Goal: Transaction & Acquisition: Purchase product/service

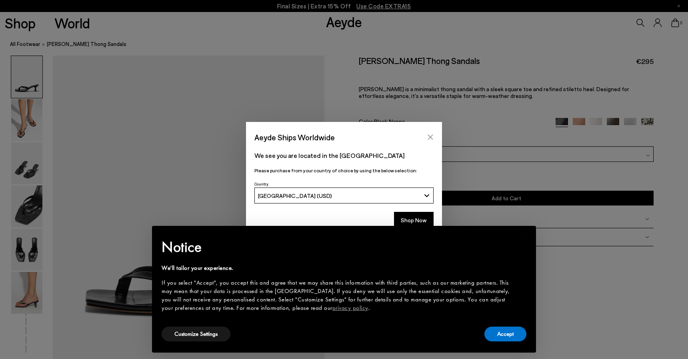
click at [428, 138] on icon "Close" at bounding box center [430, 137] width 6 height 6
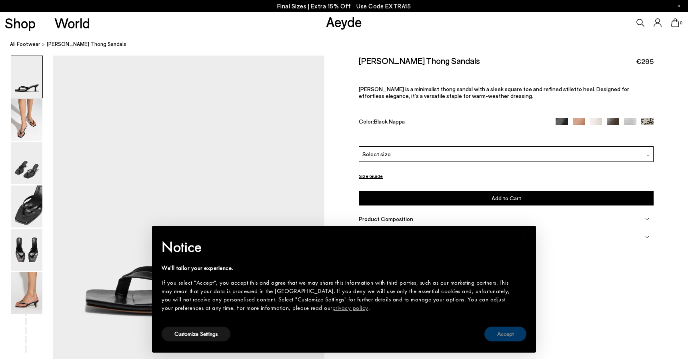
click at [508, 329] on button "Accept" at bounding box center [505, 334] width 42 height 15
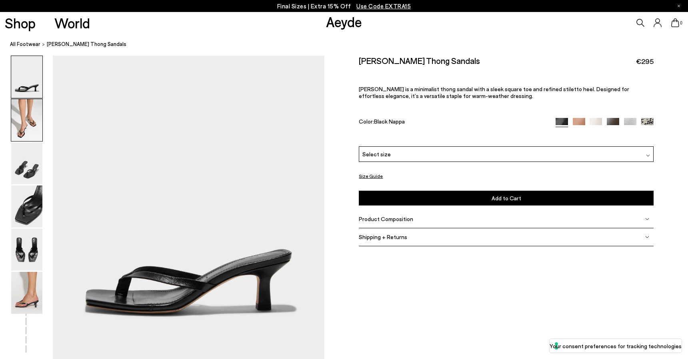
click at [28, 121] on img at bounding box center [26, 120] width 31 height 42
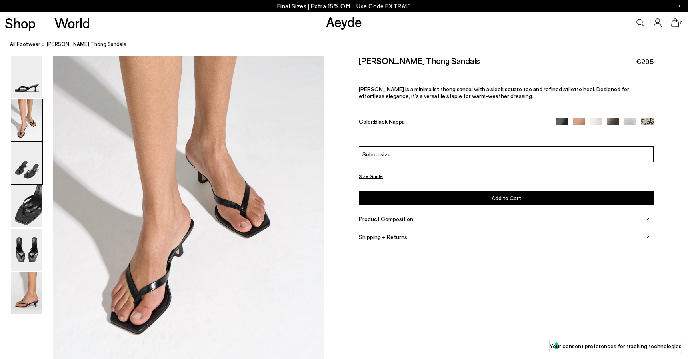
scroll to position [361, 0]
click at [27, 167] on img at bounding box center [26, 163] width 31 height 42
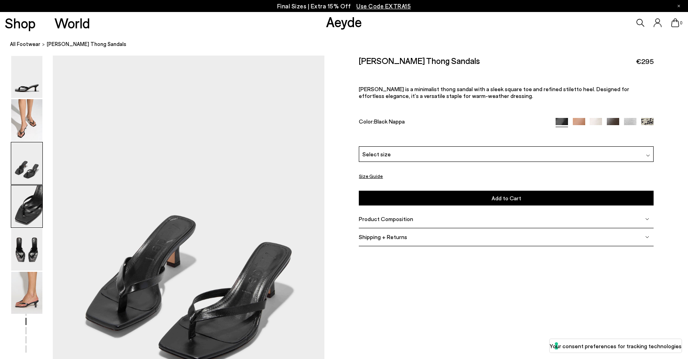
click at [28, 191] on img at bounding box center [26, 207] width 31 height 42
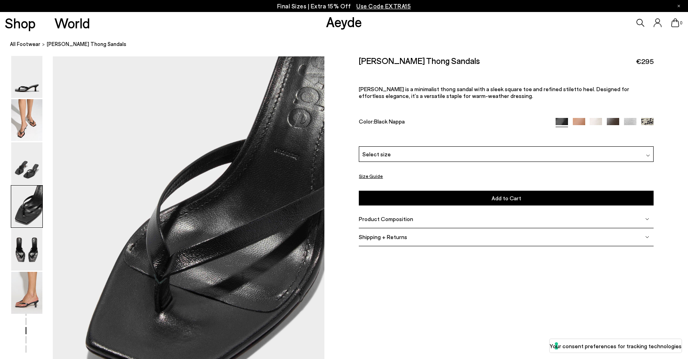
scroll to position [1032, 0]
click at [383, 153] on span "Select size" at bounding box center [376, 154] width 28 height 8
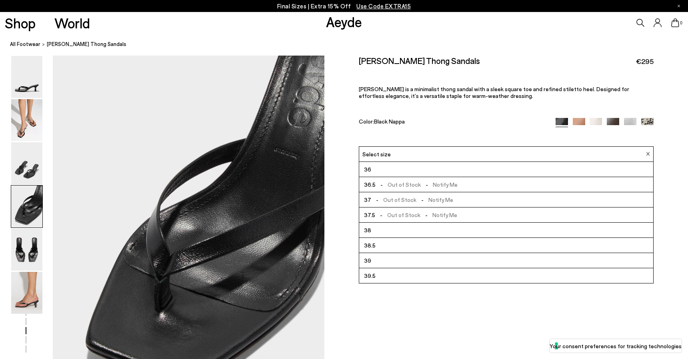
click at [387, 168] on li "36" at bounding box center [506, 169] width 294 height 15
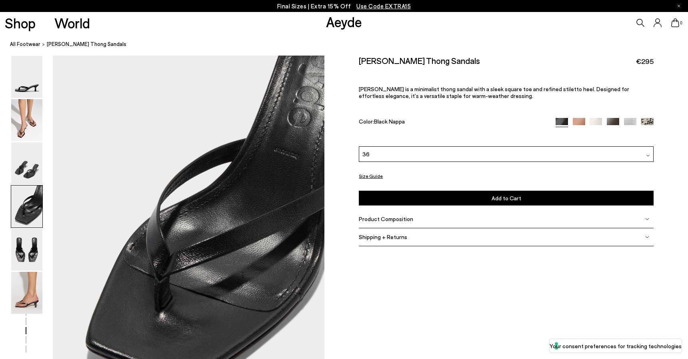
click at [372, 176] on button "Size Guide" at bounding box center [371, 176] width 24 height 10
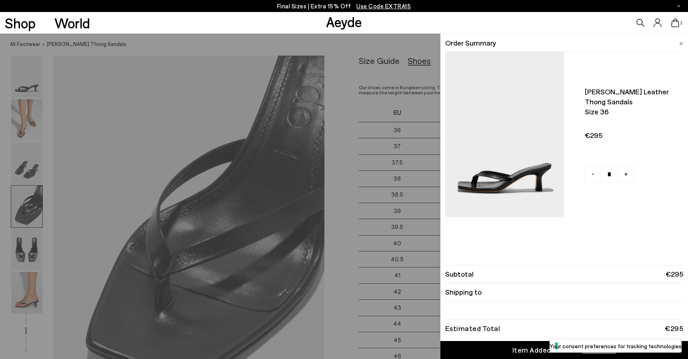
click at [680, 42] on img at bounding box center [681, 44] width 4 height 4
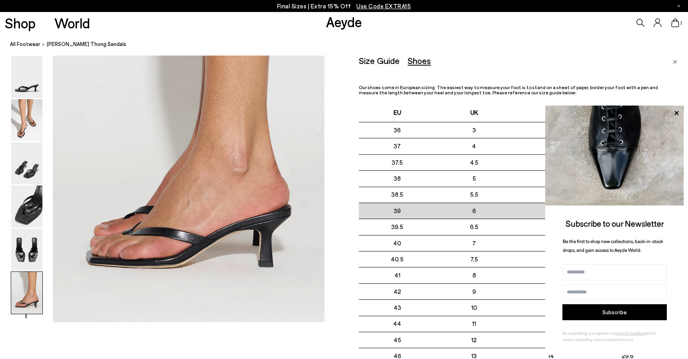
scroll to position [1889, 0]
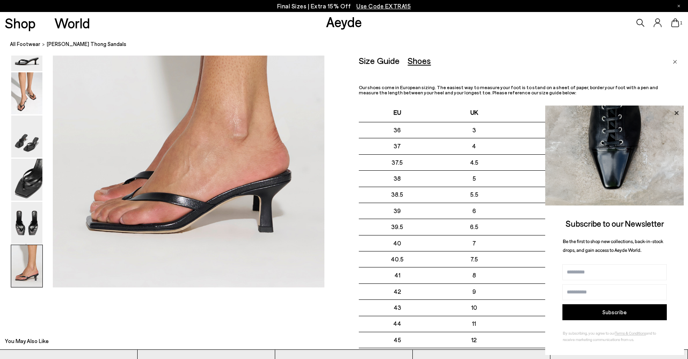
click at [677, 112] on icon at bounding box center [676, 113] width 10 height 10
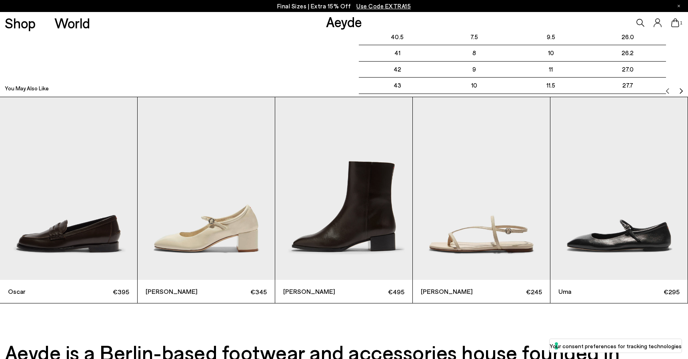
scroll to position [2133, 0]
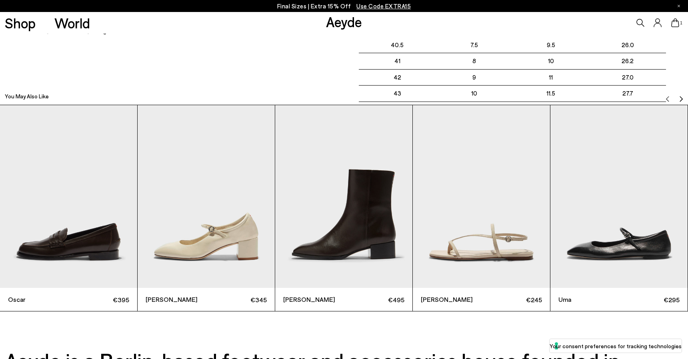
click at [681, 97] on img "Next slide" at bounding box center [681, 99] width 6 height 6
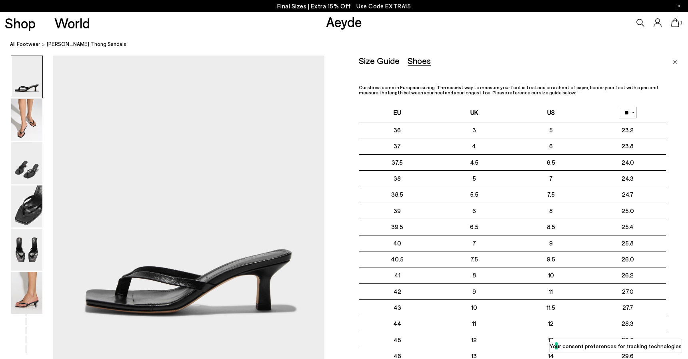
scroll to position [0, 0]
click at [25, 293] on img at bounding box center [26, 293] width 31 height 42
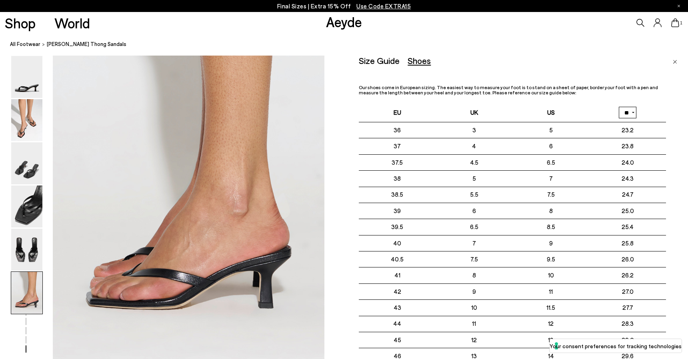
scroll to position [1814, 0]
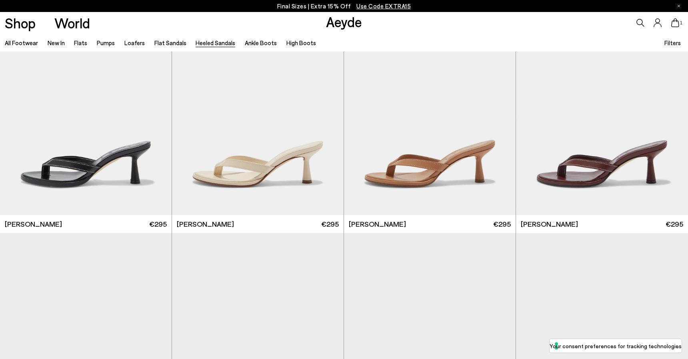
scroll to position [290, 0]
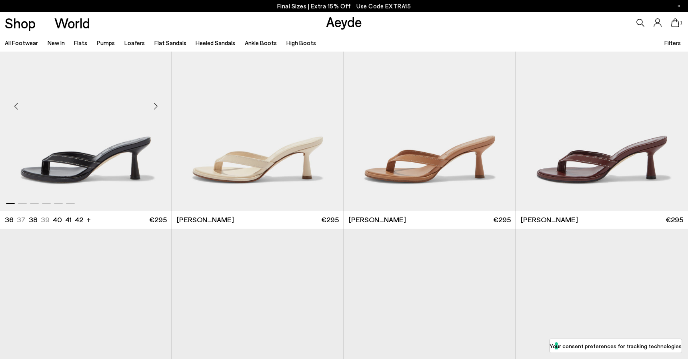
click at [82, 142] on img "1 / 6" at bounding box center [86, 103] width 172 height 216
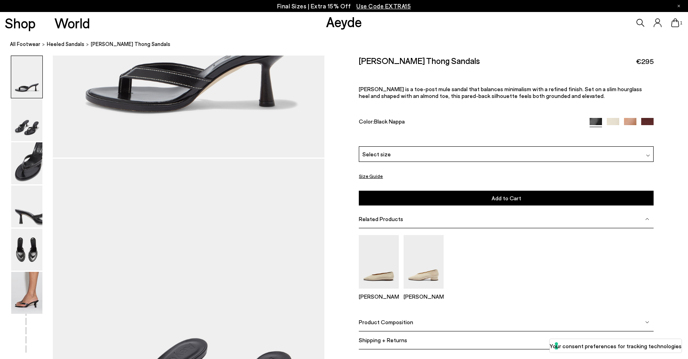
scroll to position [227, 0]
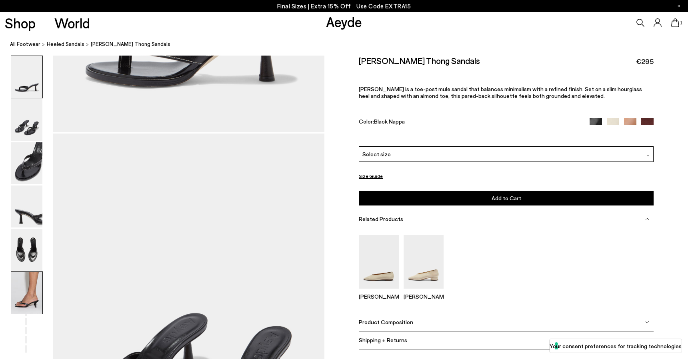
click at [28, 293] on img at bounding box center [26, 293] width 31 height 42
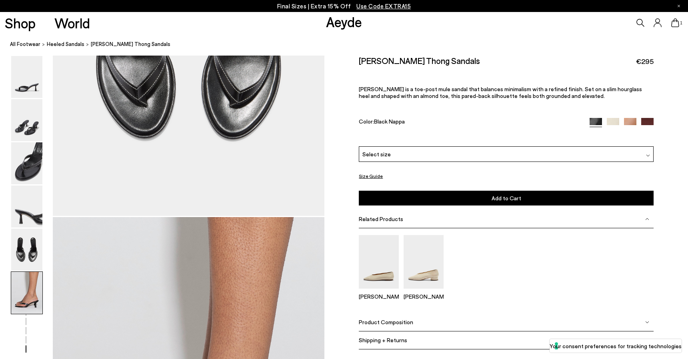
scroll to position [1814, 0]
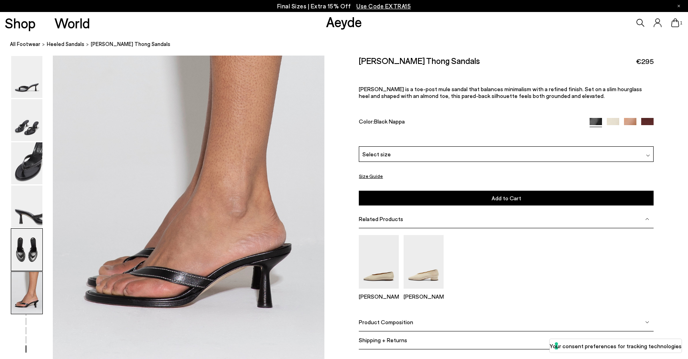
click at [24, 246] on img at bounding box center [26, 250] width 31 height 42
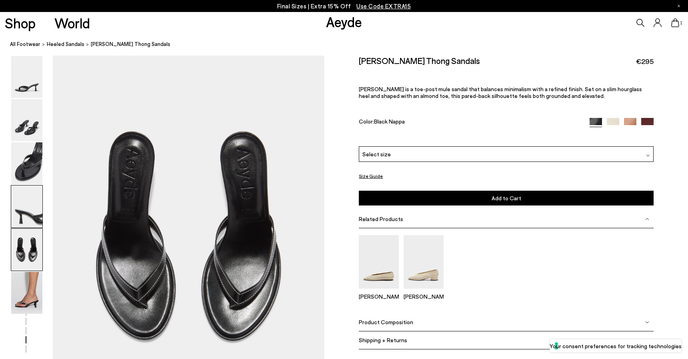
click at [24, 213] on img at bounding box center [26, 207] width 31 height 42
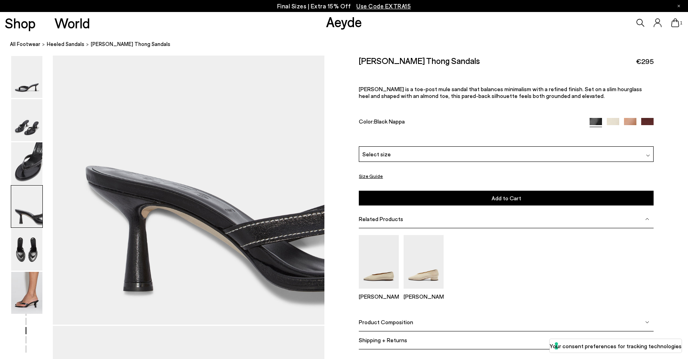
scroll to position [1032, 0]
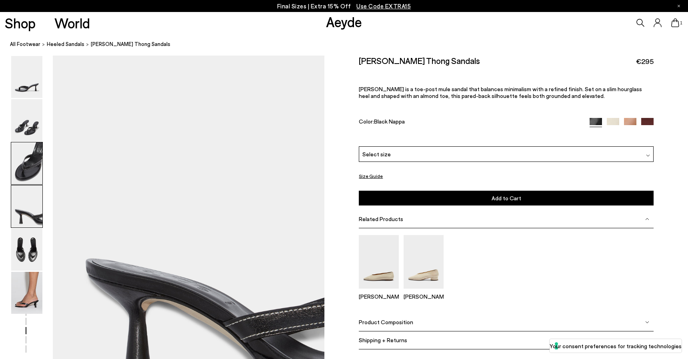
click at [26, 164] on img at bounding box center [26, 163] width 31 height 42
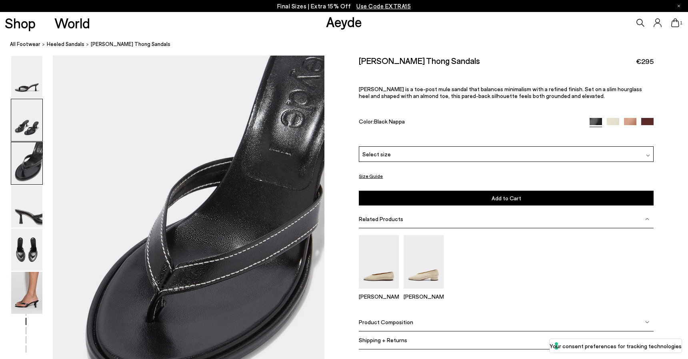
click at [27, 120] on img at bounding box center [26, 120] width 31 height 42
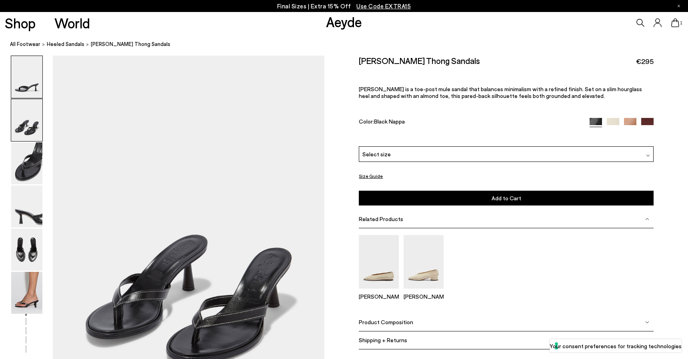
click at [27, 84] on img at bounding box center [26, 77] width 31 height 42
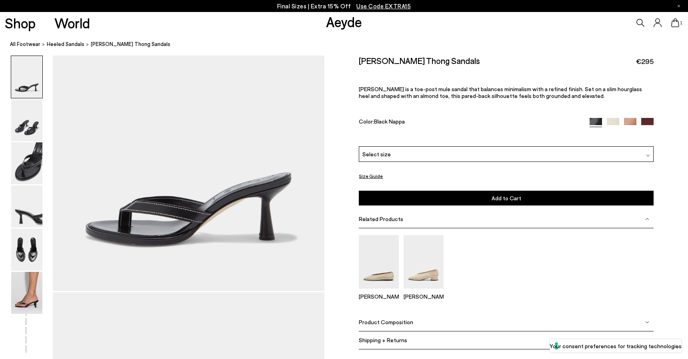
scroll to position [0, 0]
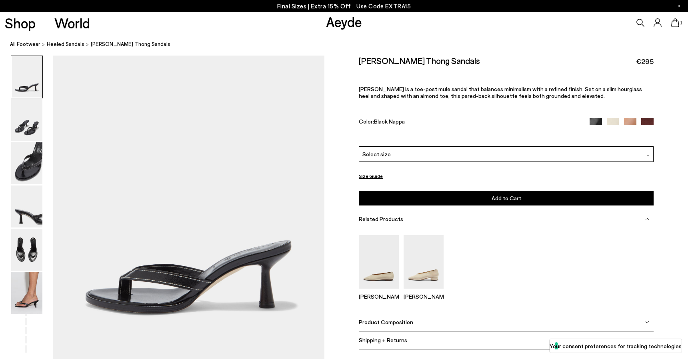
click at [399, 154] on div "Select size" at bounding box center [506, 154] width 295 height 16
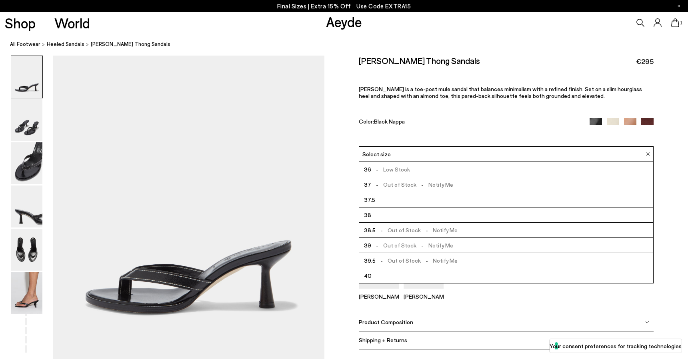
click at [399, 168] on span "- Low Stock" at bounding box center [390, 169] width 39 height 10
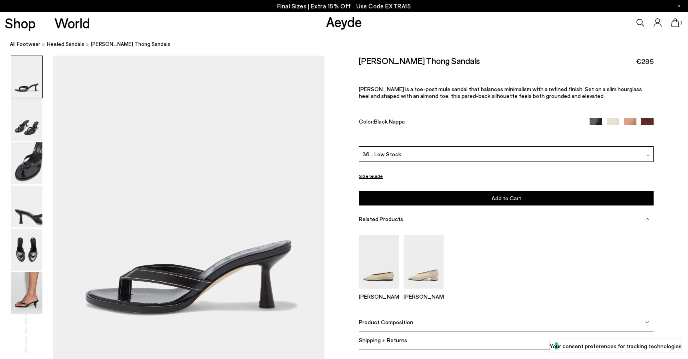
click at [409, 154] on div "36 - Low Stock" at bounding box center [506, 154] width 295 height 16
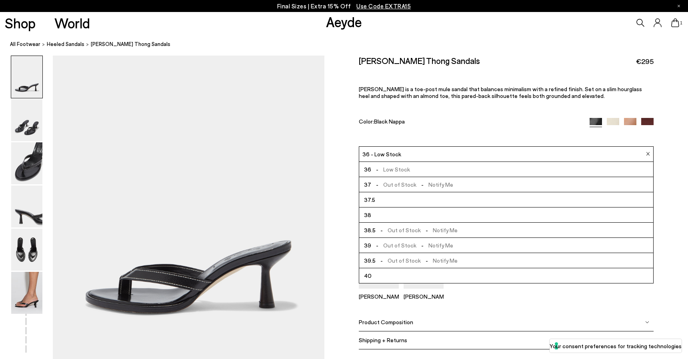
click at [403, 168] on span "- Low Stock" at bounding box center [390, 169] width 39 height 10
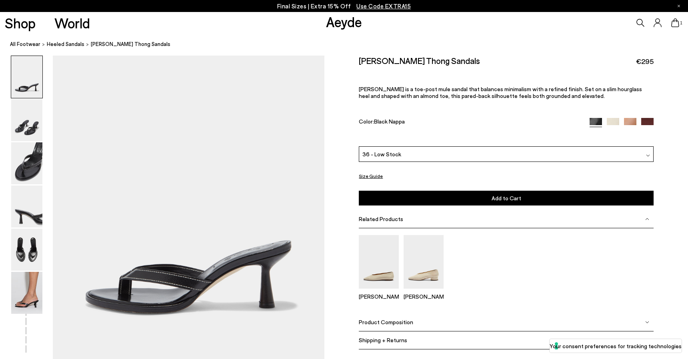
click at [632, 121] on img at bounding box center [630, 124] width 12 height 12
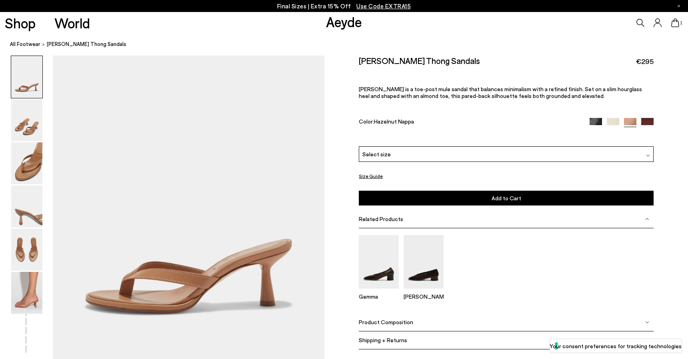
click at [498, 154] on div "Select size" at bounding box center [506, 154] width 295 height 16
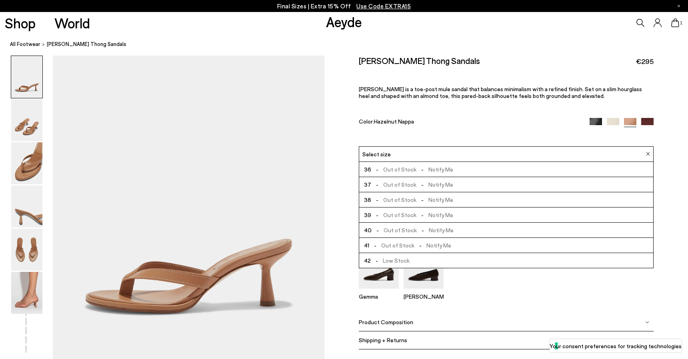
click at [470, 170] on li "36 - Out of Stock - Notify Me" at bounding box center [506, 169] width 294 height 15
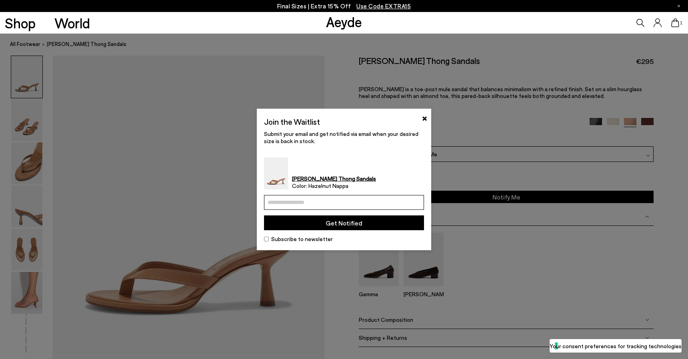
click at [421, 116] on div "Join the Waitlist ×" at bounding box center [344, 123] width 160 height 14
click at [425, 118] on button "×" at bounding box center [424, 118] width 5 height 10
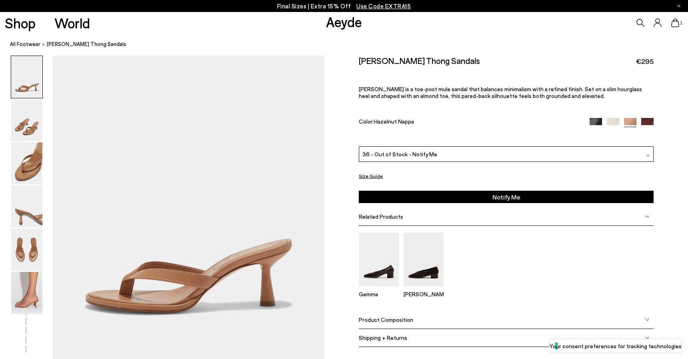
click at [595, 121] on img at bounding box center [595, 124] width 12 height 12
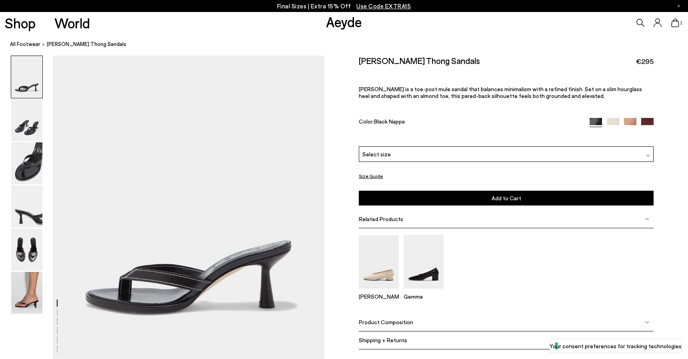
click at [555, 152] on div "Select size" at bounding box center [506, 154] width 295 height 16
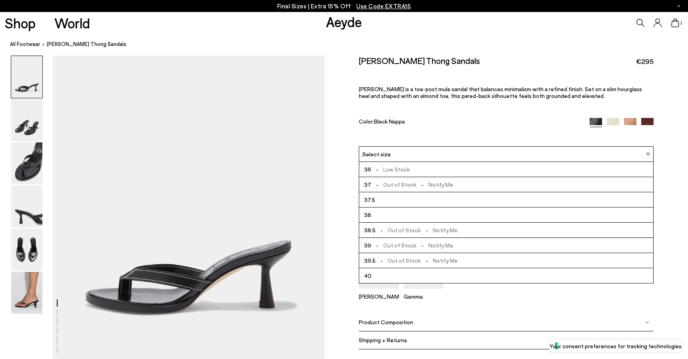
click at [538, 169] on li "36 - Low Stock" at bounding box center [506, 169] width 294 height 15
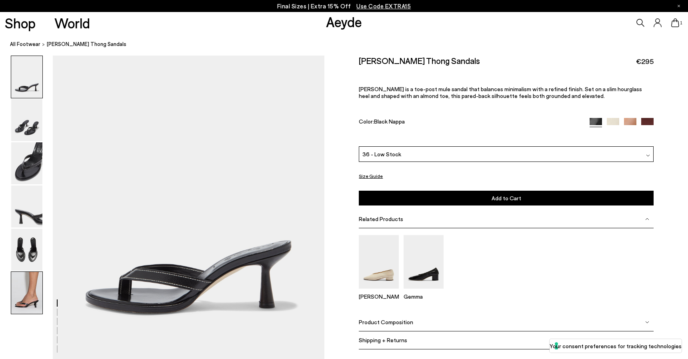
click at [31, 292] on img at bounding box center [26, 293] width 31 height 42
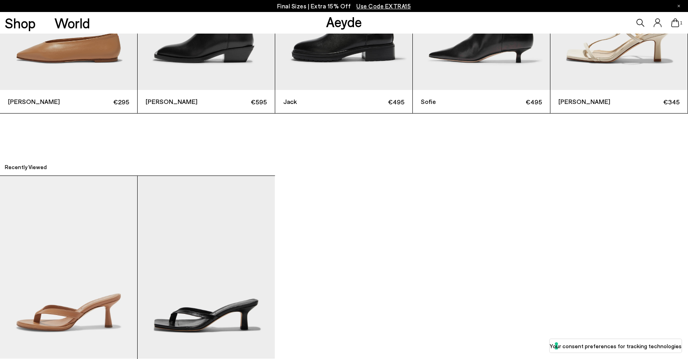
scroll to position [2287, 0]
